Goal: Information Seeking & Learning: Learn about a topic

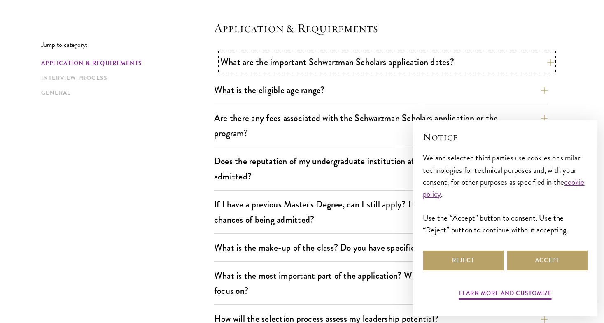
click at [364, 60] on button "What are the important Schwarzman Scholars application dates?" at bounding box center [386, 62] width 333 height 19
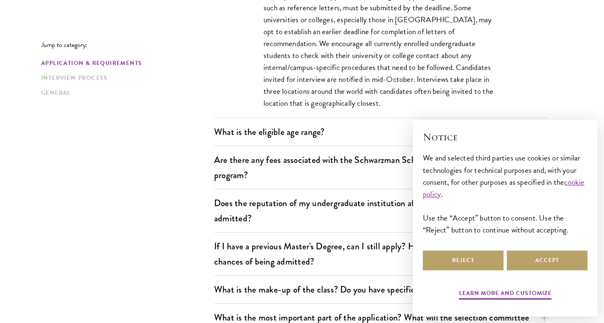
scroll to position [436, 0]
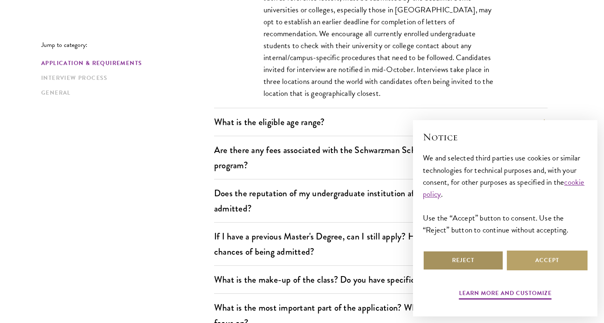
click at [447, 253] on button "Reject" at bounding box center [462, 261] width 81 height 20
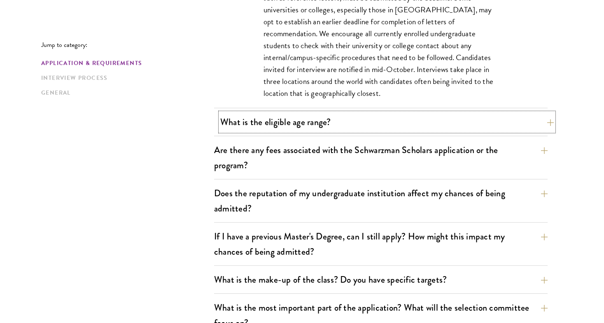
click at [336, 127] on button "What is the eligible age range?" at bounding box center [386, 122] width 333 height 19
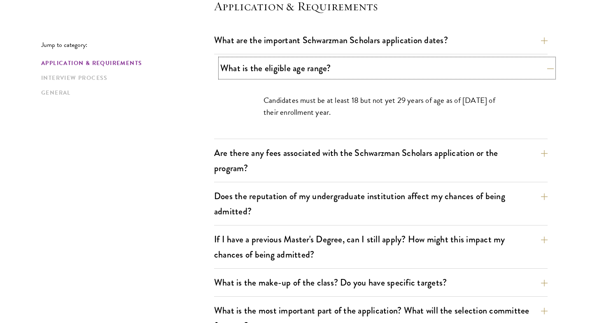
scroll to position [247, 0]
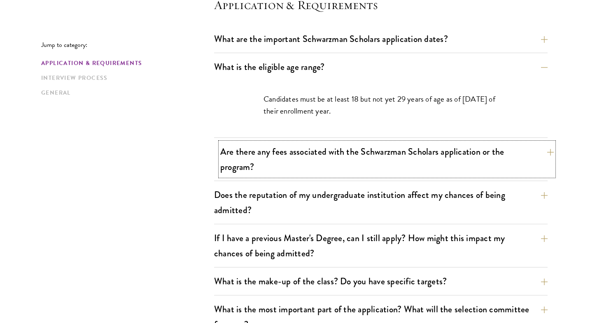
click at [340, 157] on button "Are there any fees associated with the Schwarzman Scholars application or the p…" at bounding box center [386, 159] width 333 height 34
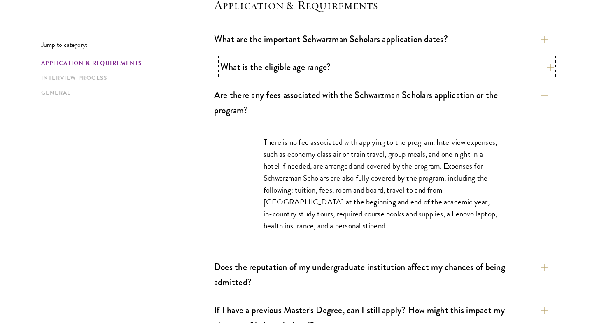
click at [337, 76] on button "What is the eligible age range?" at bounding box center [386, 67] width 333 height 19
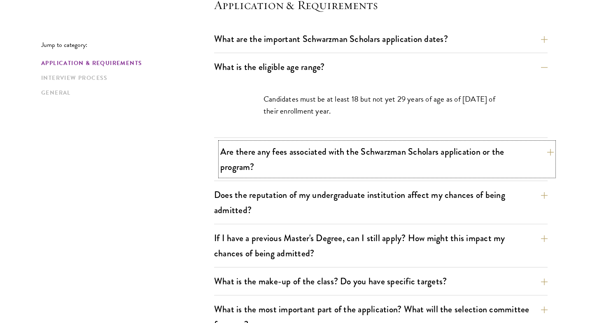
click at [367, 160] on button "Are there any fees associated with the Schwarzman Scholars application or the p…" at bounding box center [386, 159] width 333 height 34
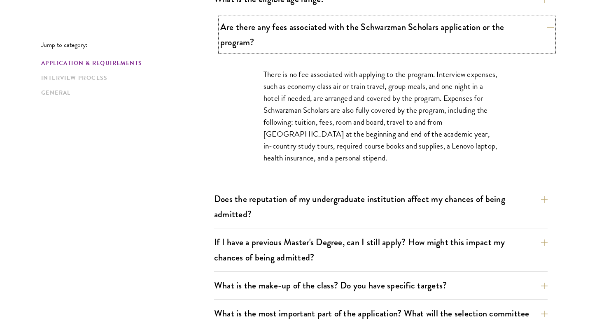
scroll to position [322, 0]
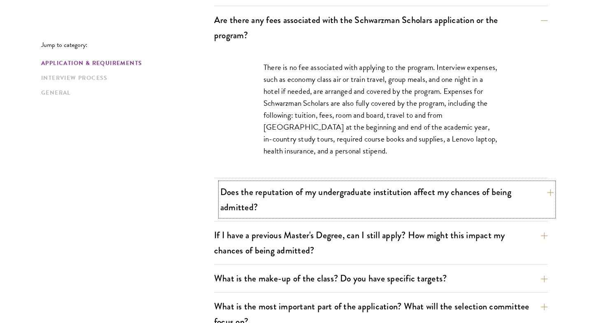
click at [362, 189] on button "Does the reputation of my undergraduate institution affect my chances of being …" at bounding box center [386, 200] width 333 height 34
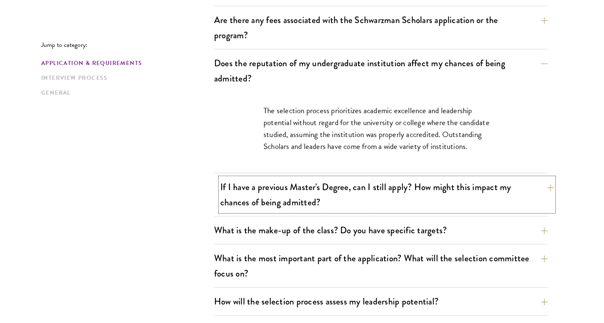
click at [371, 195] on button "If I have a previous Master's Degree, can I still apply? How might this impact …" at bounding box center [386, 195] width 333 height 34
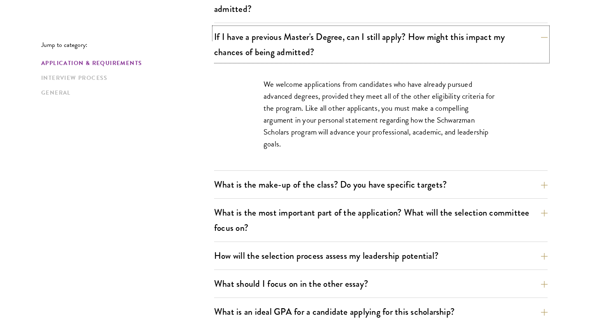
scroll to position [393, 0]
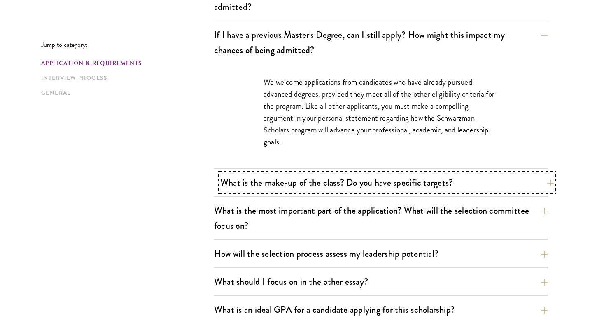
click at [370, 183] on button "What is the make-up of the class? Do you have specific targets?" at bounding box center [386, 182] width 333 height 19
